Goal: Task Accomplishment & Management: Complete application form

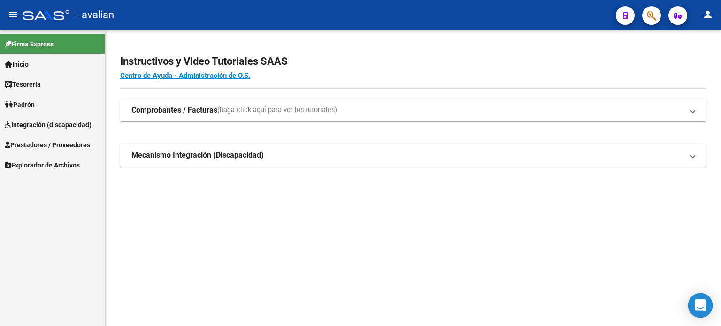
click at [700, 308] on icon "Open Intercom Messenger" at bounding box center [700, 306] width 11 height 12
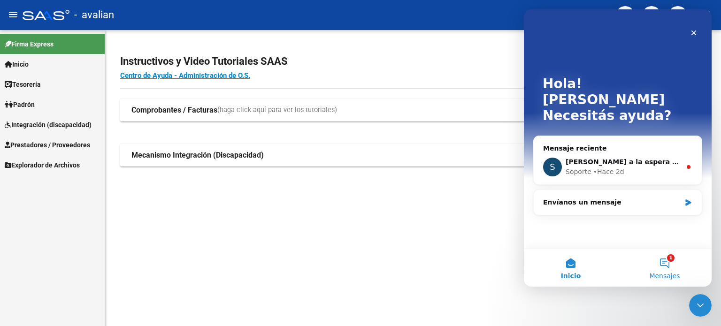
click at [664, 270] on button "1 Mensajes" at bounding box center [665, 268] width 94 height 38
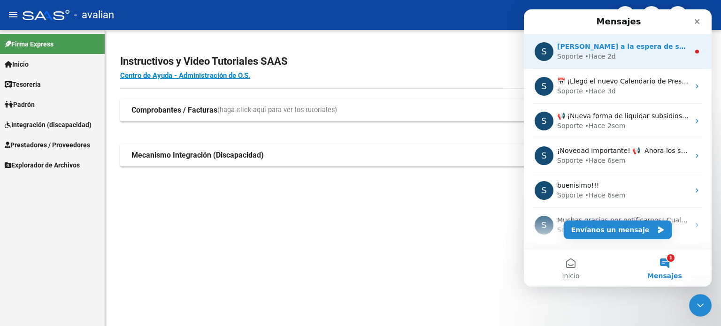
click at [579, 65] on div "S Quedamos a la espera de sus comentarios Soporte • Hace 2d" at bounding box center [618, 51] width 188 height 35
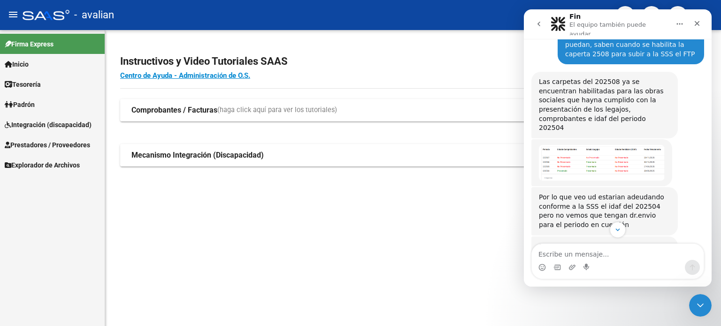
scroll to position [257, 0]
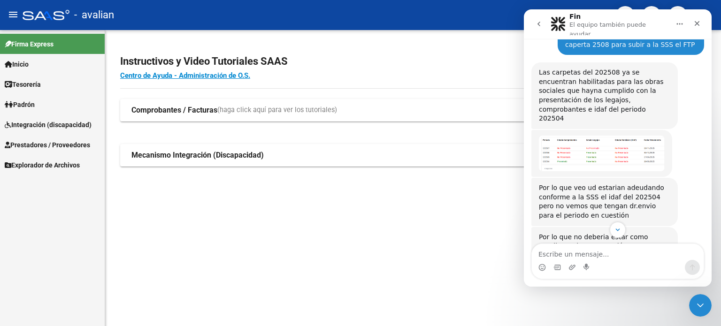
click at [685, 22] on button "Inicio" at bounding box center [680, 24] width 18 height 18
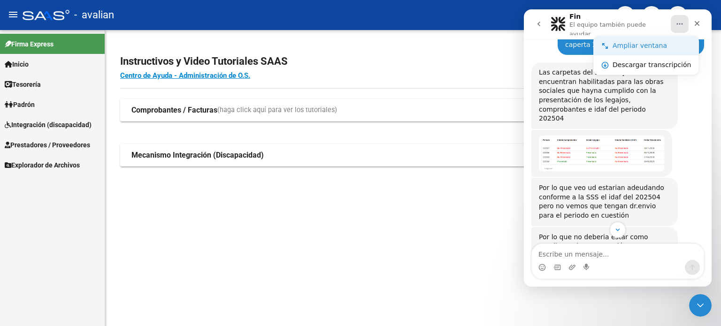
click at [651, 44] on div "Ampliar ventana" at bounding box center [652, 46] width 78 height 10
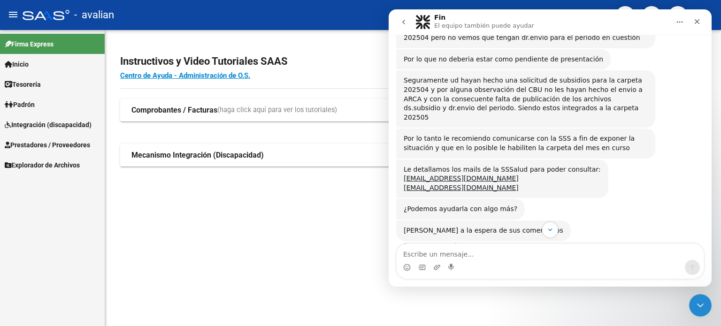
scroll to position [364, 0]
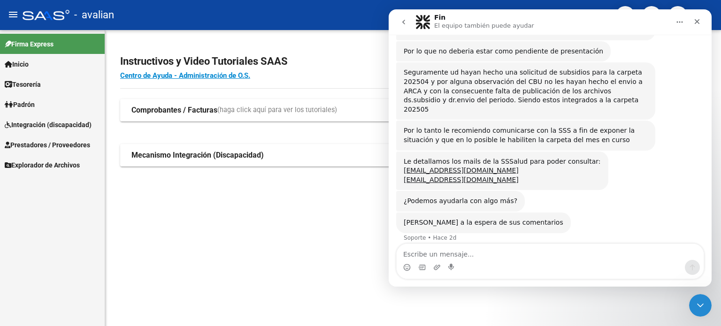
click at [35, 103] on span "Padrón" at bounding box center [20, 105] width 30 height 10
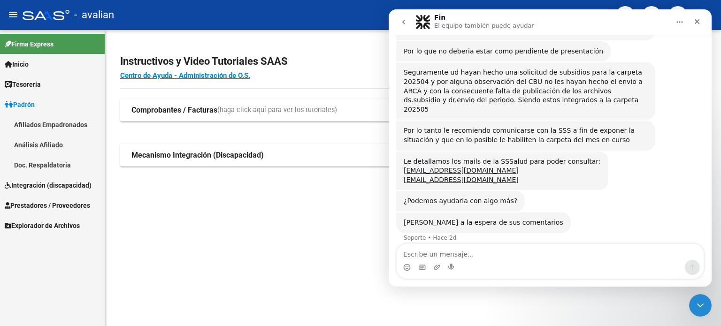
click at [32, 180] on span "Integración (discapacidad)" at bounding box center [48, 185] width 87 height 10
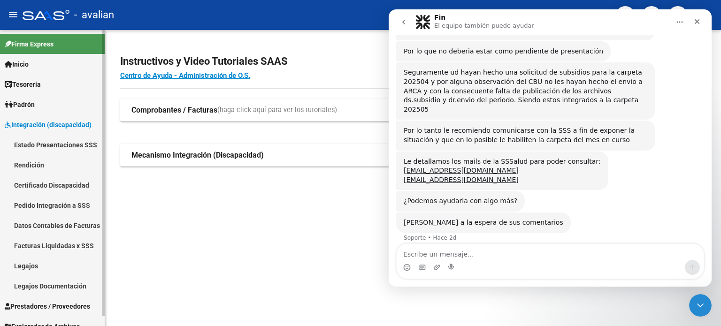
click at [32, 270] on link "Legajos" at bounding box center [52, 266] width 105 height 20
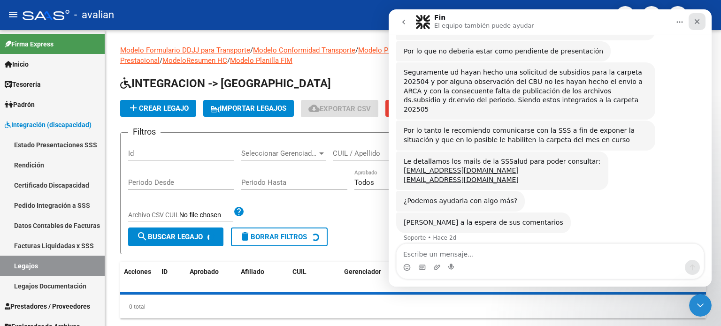
click at [697, 21] on icon "Cerrar" at bounding box center [697, 21] width 5 height 5
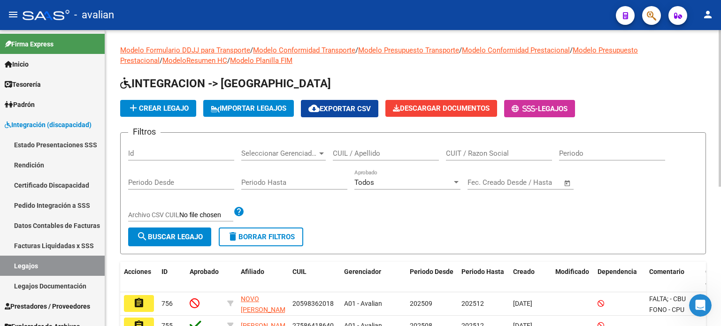
scroll to position [364, 0]
click at [381, 151] on input "CUIL / Apellido" at bounding box center [386, 153] width 106 height 8
paste input "29652230"
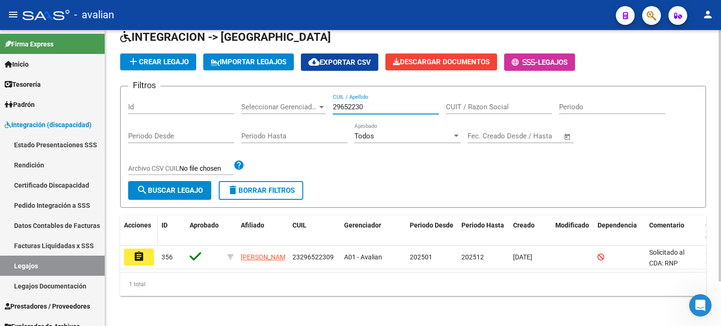
scroll to position [52, 0]
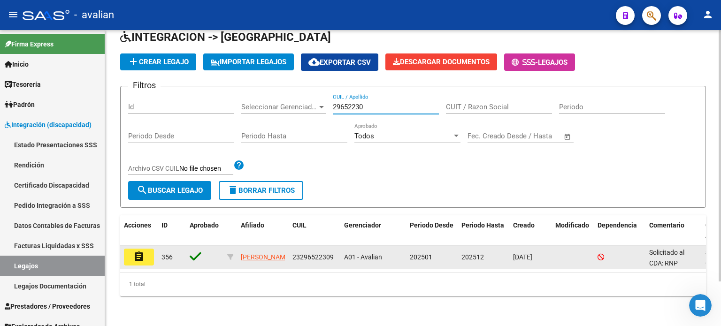
type input "29652230"
click at [137, 251] on mat-icon "assignment" at bounding box center [138, 256] width 11 height 11
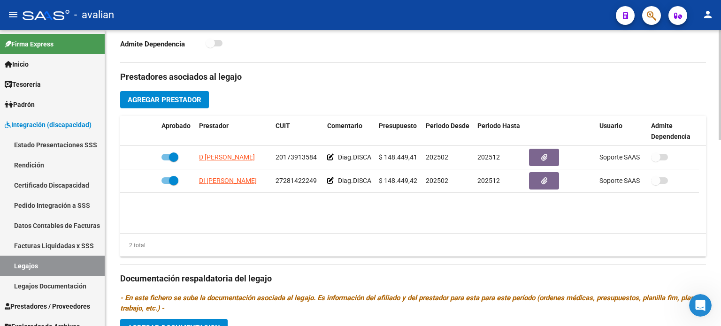
scroll to position [344, 0]
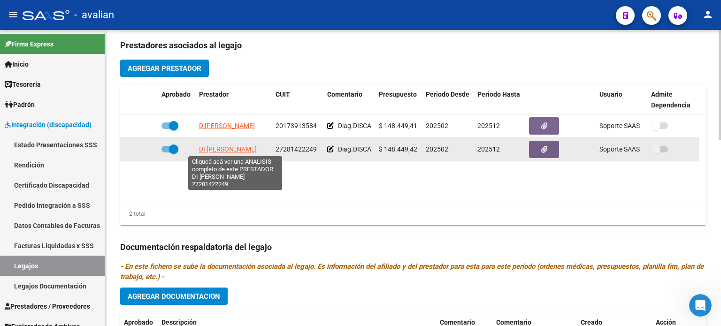
click at [239, 150] on span "DI [PERSON_NAME]" at bounding box center [228, 150] width 58 height 8
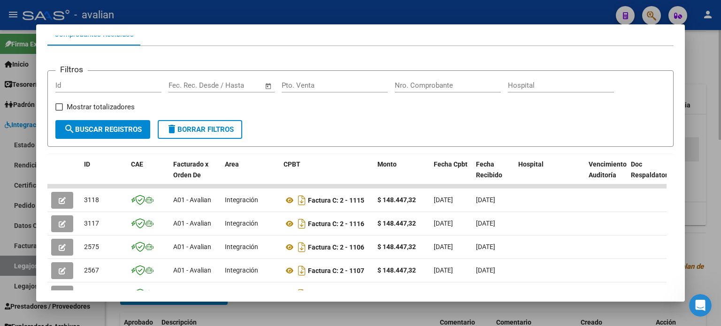
scroll to position [105, 0]
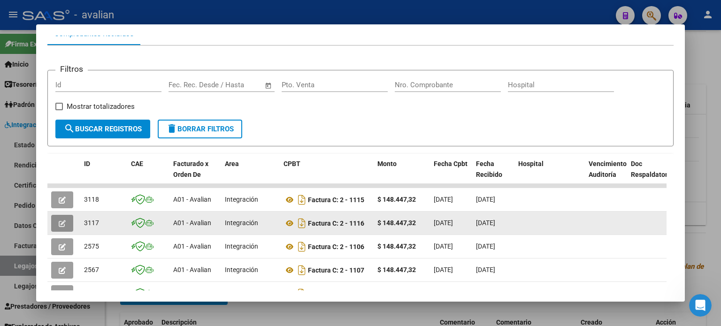
click at [59, 228] on button "button" at bounding box center [62, 223] width 22 height 17
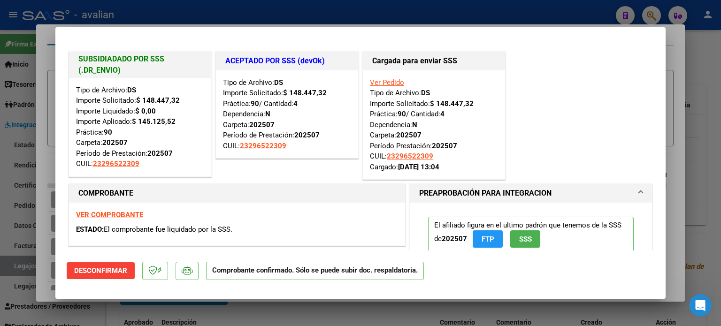
type input "$ 0,00"
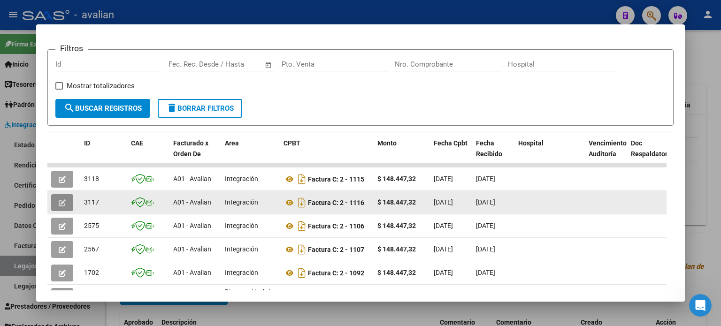
scroll to position [136, 0]
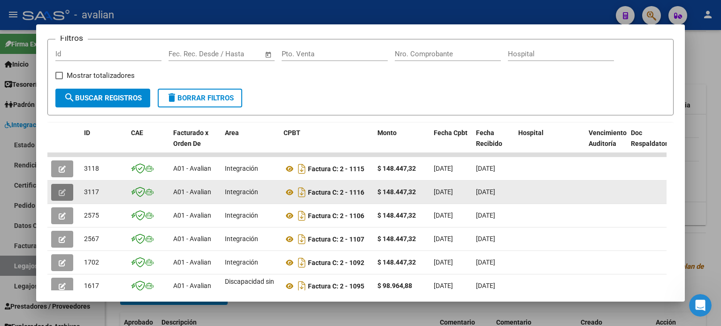
click at [64, 186] on button "button" at bounding box center [62, 192] width 22 height 17
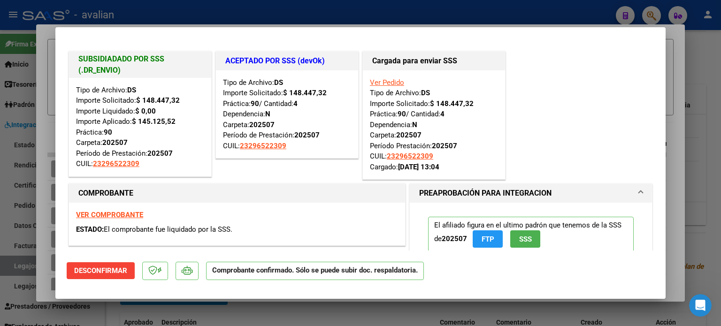
type input "$ 0,00"
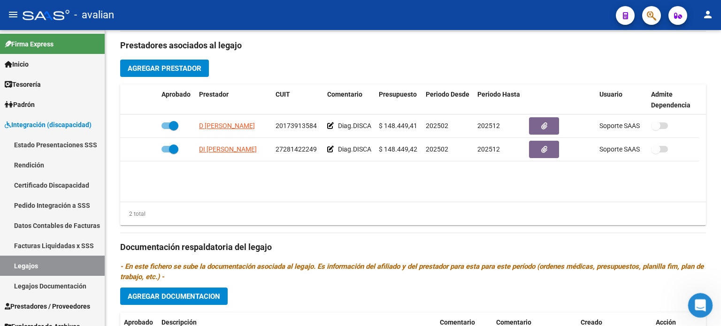
click at [704, 300] on icon "Abrir Intercom Messenger" at bounding box center [699, 304] width 15 height 15
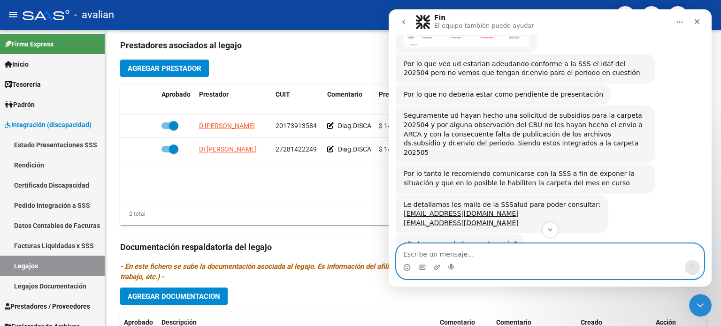
scroll to position [364, 0]
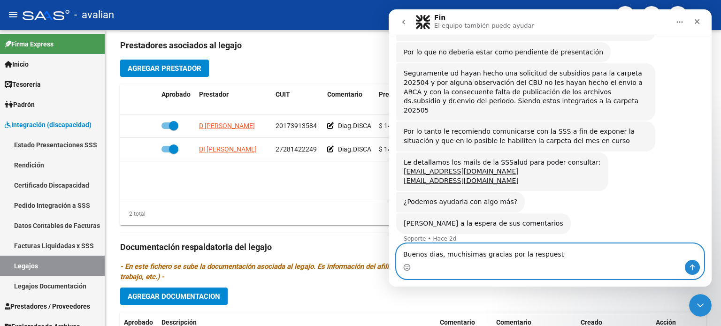
type textarea "Buenos dias, muchisimas gracias por la respuesta"
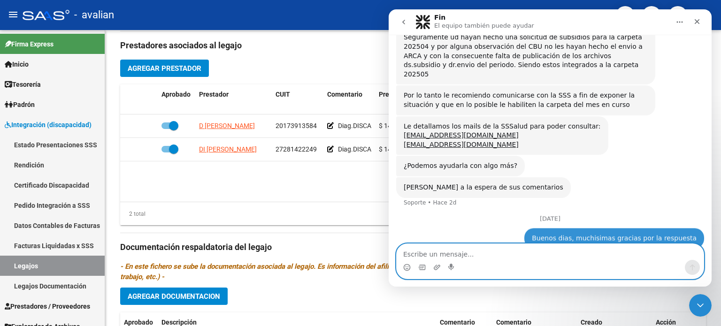
scroll to position [418, 0]
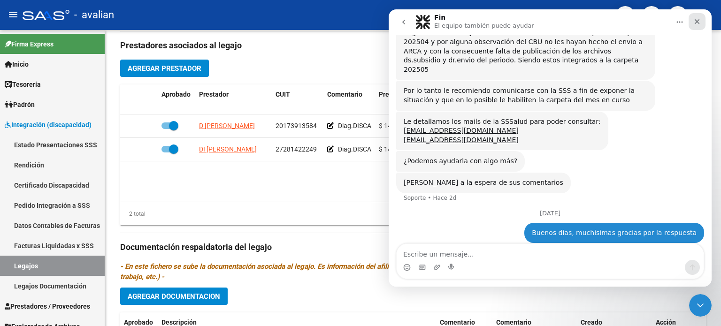
click at [695, 22] on icon "Cerrar" at bounding box center [698, 22] width 8 height 8
